Goal: Task Accomplishment & Management: Manage account settings

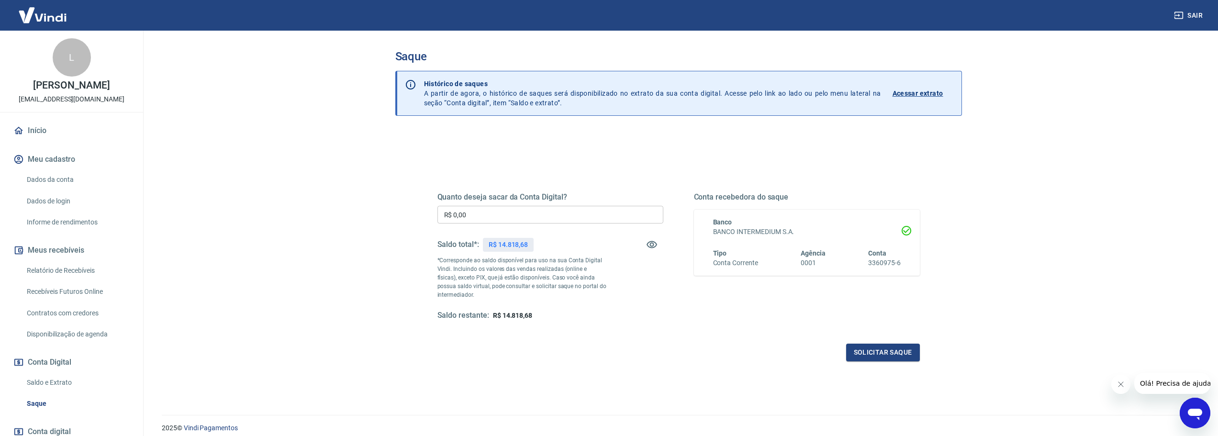
click at [473, 205] on div "Quanto deseja sacar da Conta Digital? R$ 0,00 ​ Saldo total*: R$ 14.818,68 *Cor…" at bounding box center [551, 256] width 226 height 128
click at [477, 214] on input "R$ 0,00" at bounding box center [551, 215] width 226 height 18
drag, startPoint x: 480, startPoint y: 214, endPoint x: 386, endPoint y: 207, distance: 94.1
click at [386, 207] on div "Saque Histórico de saques A partir de agora, o histórico de saques será disponi…" at bounding box center [679, 217] width 590 height 373
type input "R$ 14.700,00"
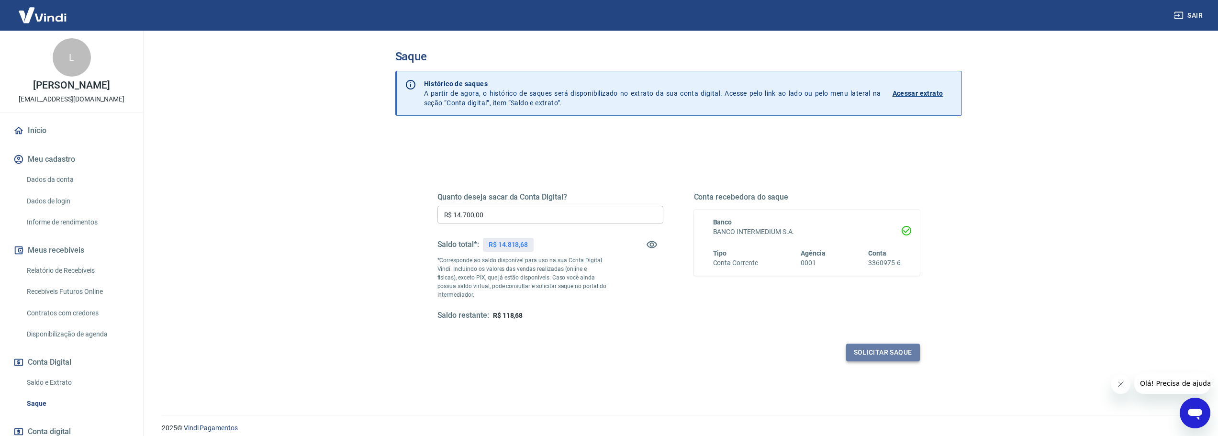
click at [876, 354] on button "Solicitar saque" at bounding box center [883, 353] width 74 height 18
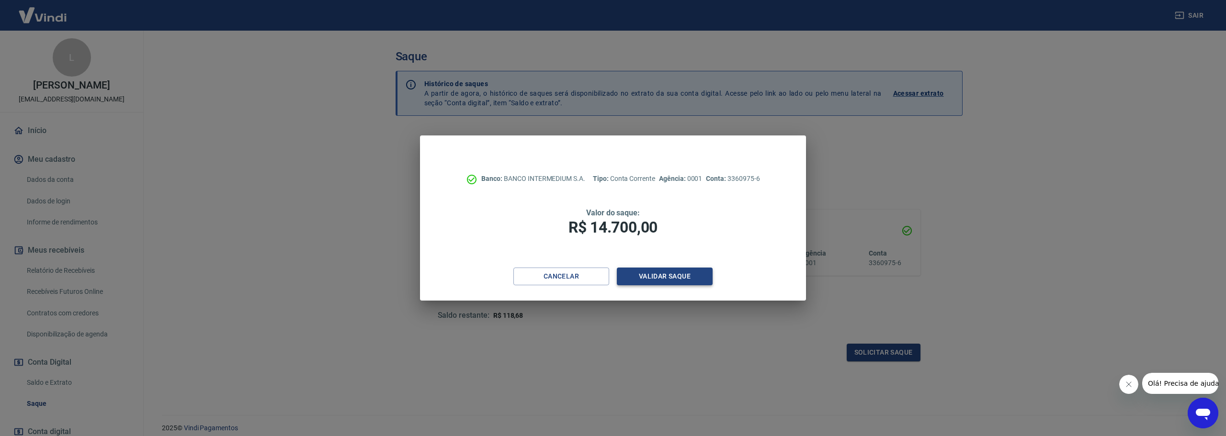
click at [656, 278] on button "Validar saque" at bounding box center [665, 277] width 96 height 18
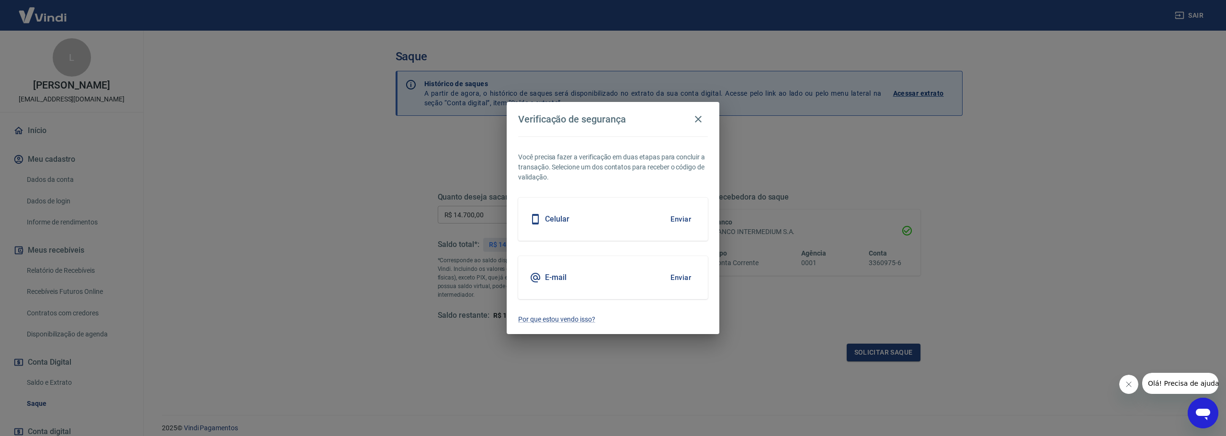
click at [680, 216] on button "Enviar" at bounding box center [680, 219] width 31 height 20
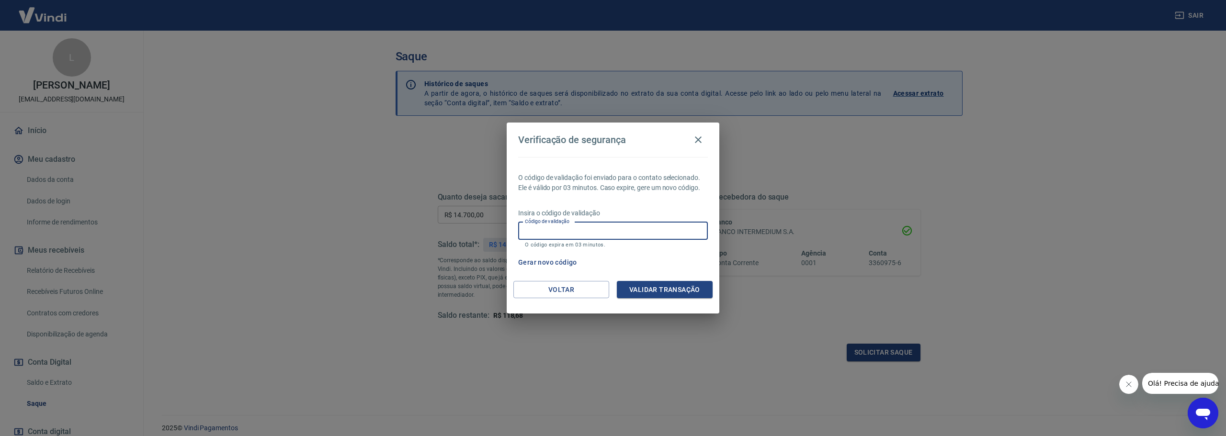
click at [542, 232] on input "Código de validação" at bounding box center [613, 231] width 190 height 18
type input "825867"
click at [625, 287] on button "Validar transação" at bounding box center [665, 290] width 96 height 18
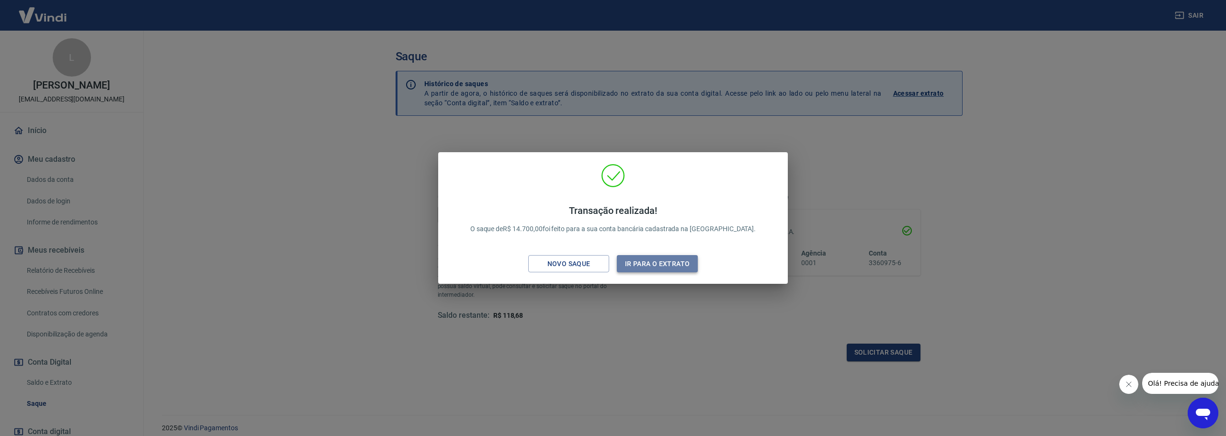
click at [635, 256] on button "Ir para o extrato" at bounding box center [657, 264] width 81 height 18
